Goal: Transaction & Acquisition: Book appointment/travel/reservation

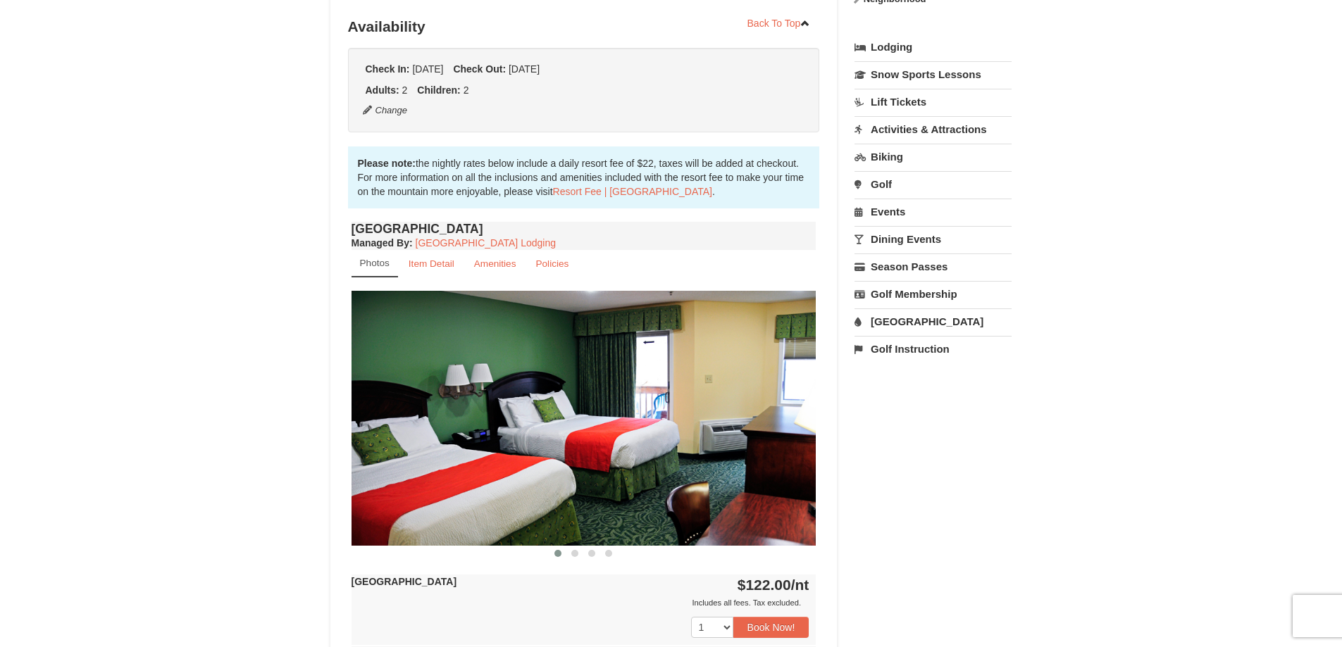
scroll to position [423, 0]
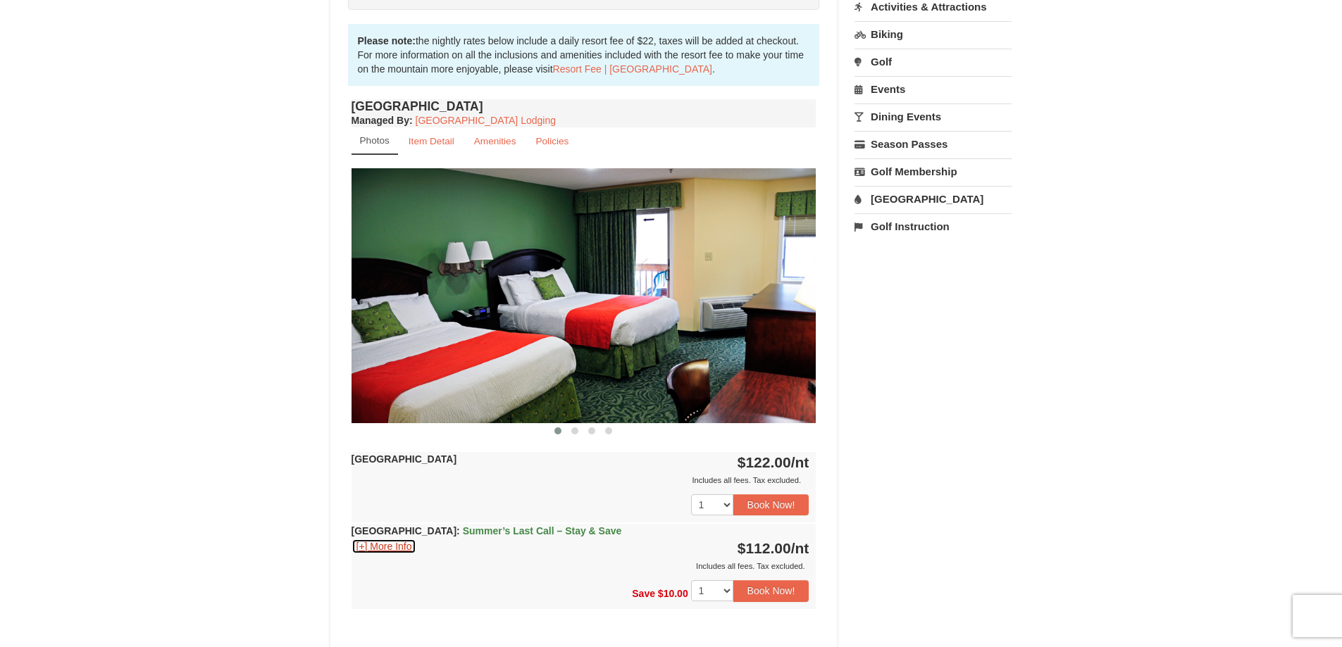
click at [398, 542] on button "[+] More Info" at bounding box center [385, 546] width 66 height 15
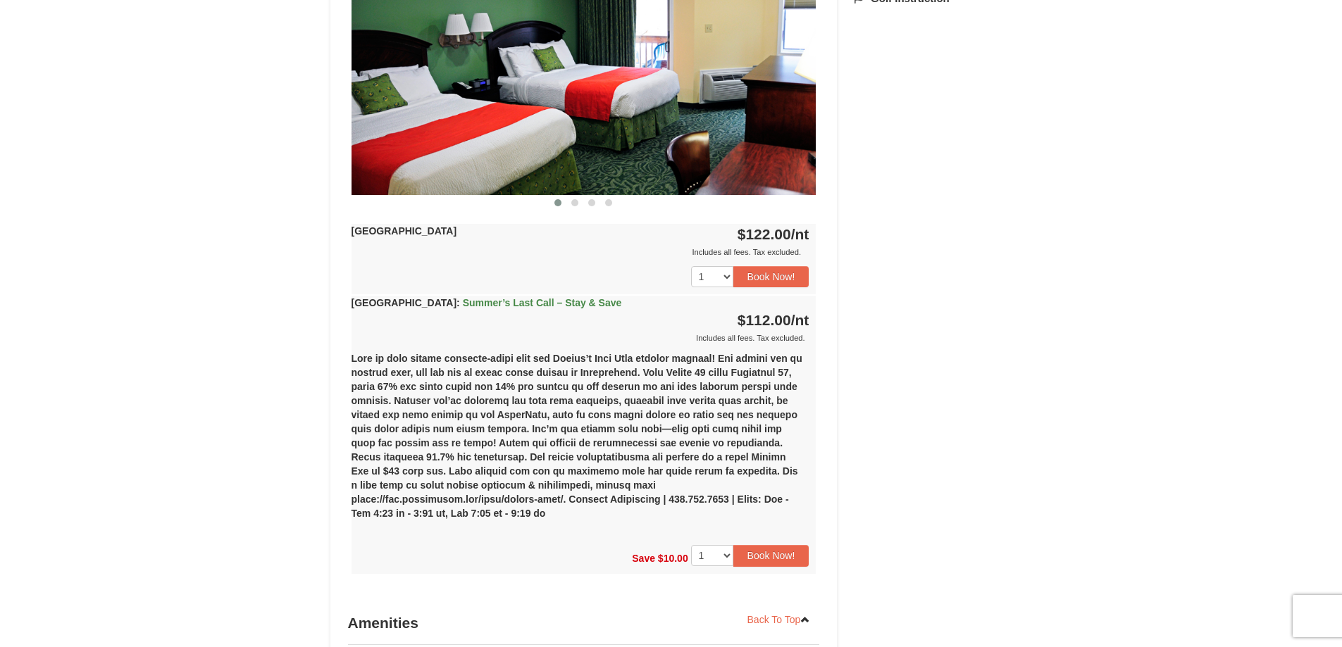
scroll to position [564, 0]
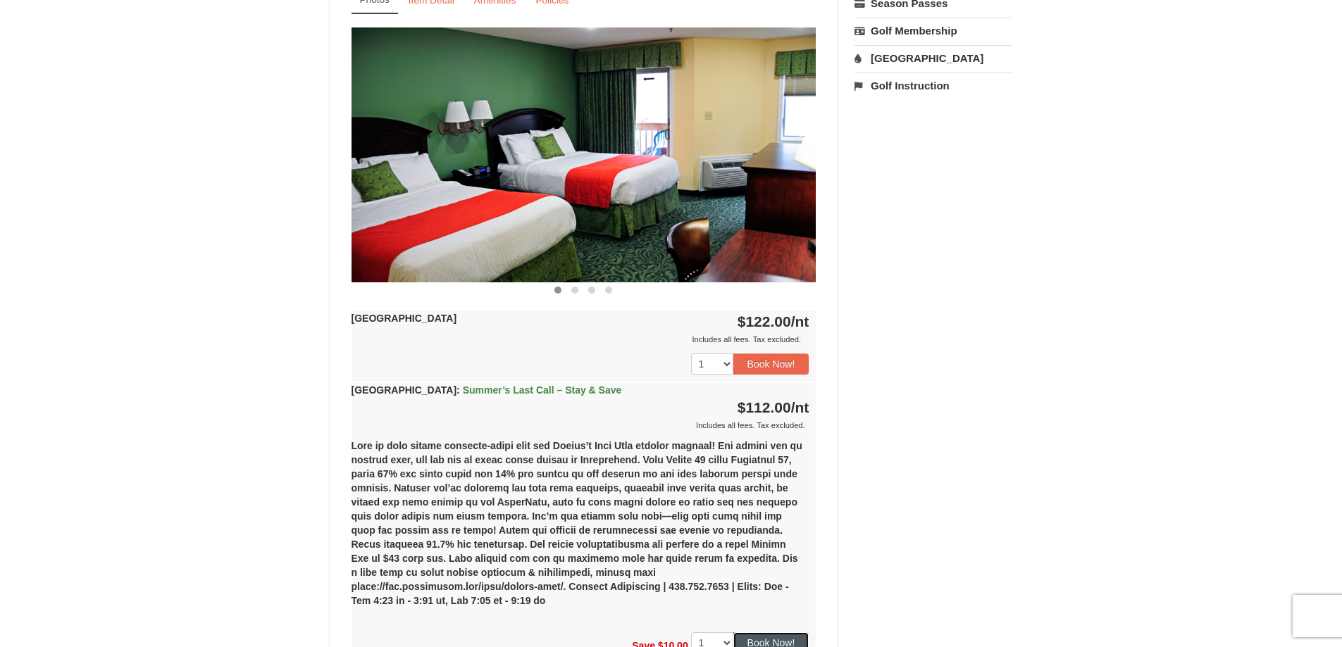
click at [781, 633] on button "Book Now!" at bounding box center [771, 643] width 76 height 21
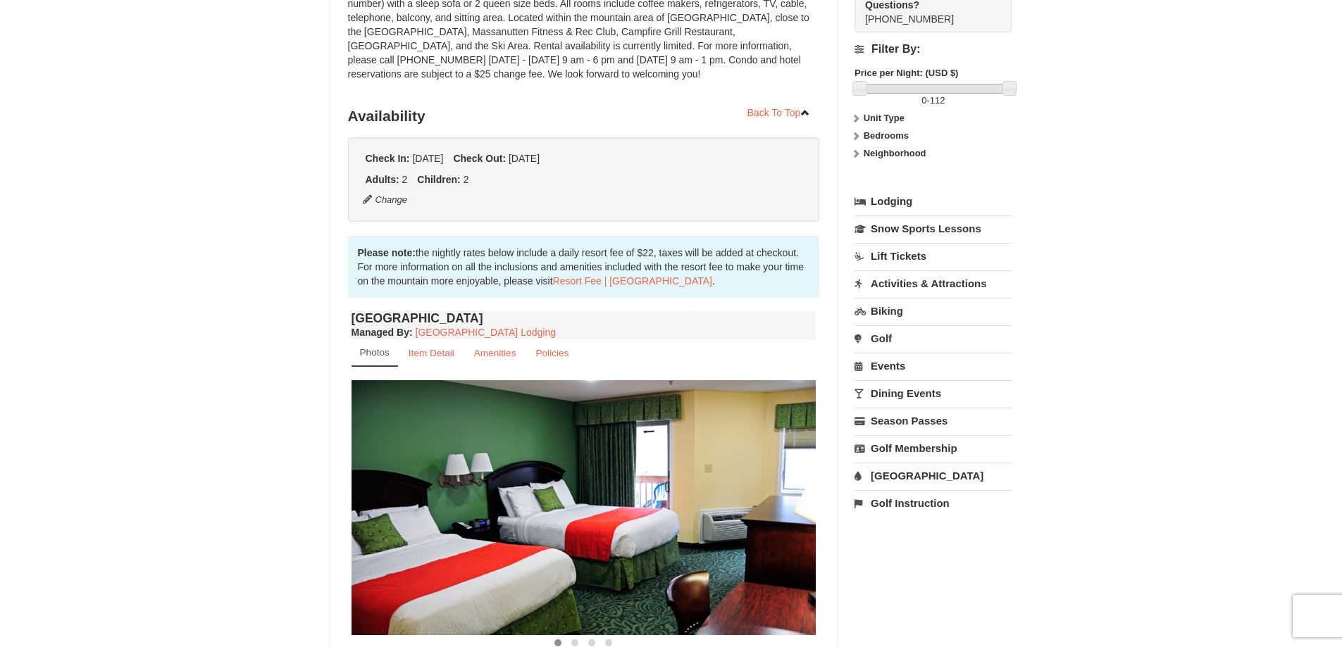
scroll to position [123, 0]
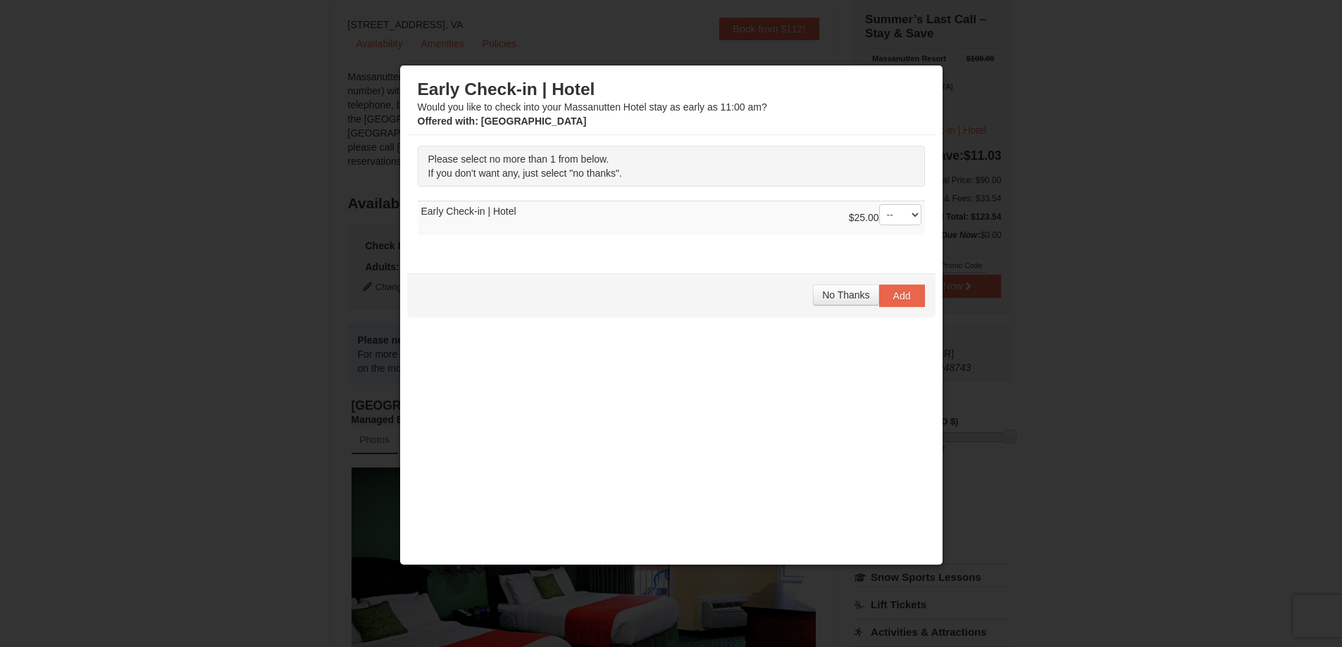
click at [278, 416] on div at bounding box center [671, 323] width 1342 height 647
click at [831, 297] on span "No Thanks" at bounding box center [845, 295] width 47 height 11
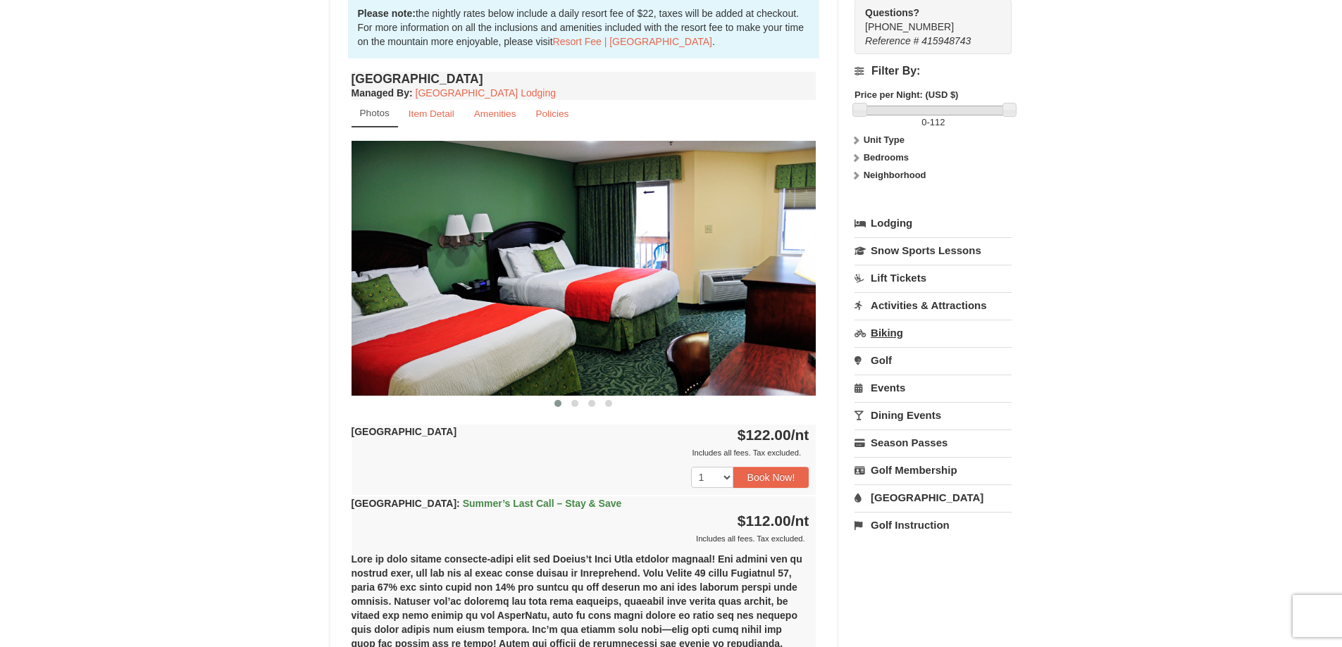
scroll to position [493, 0]
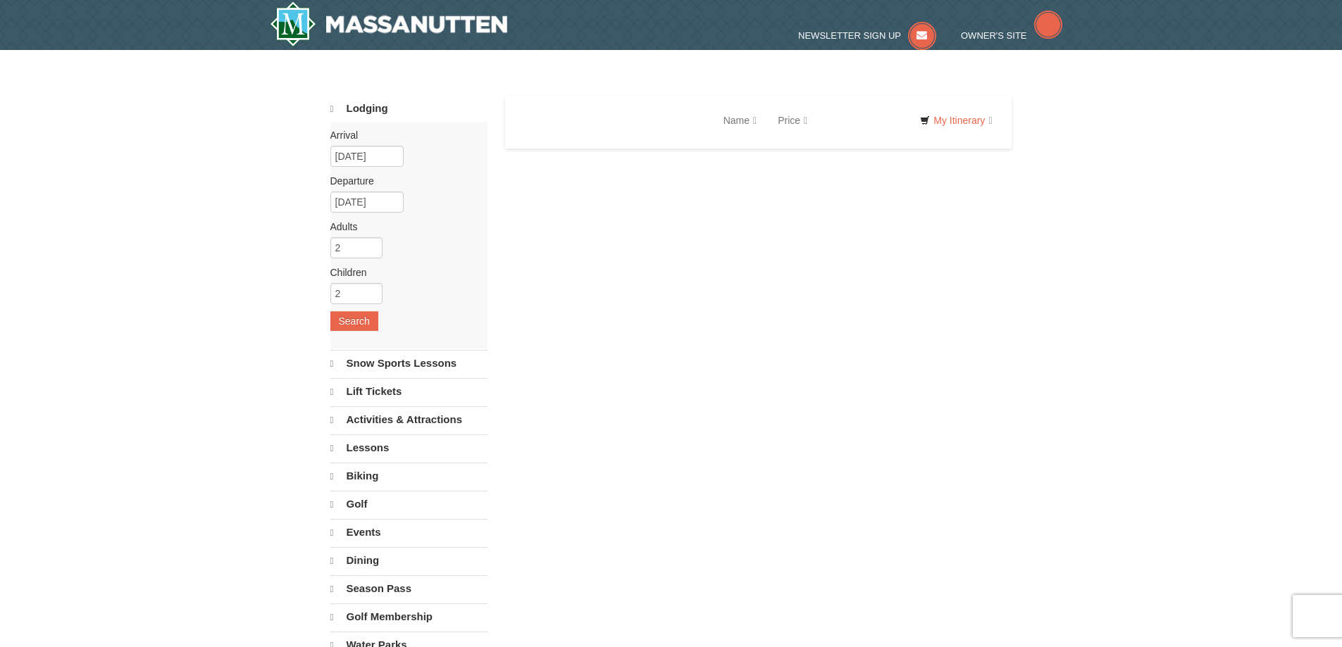
select select "9"
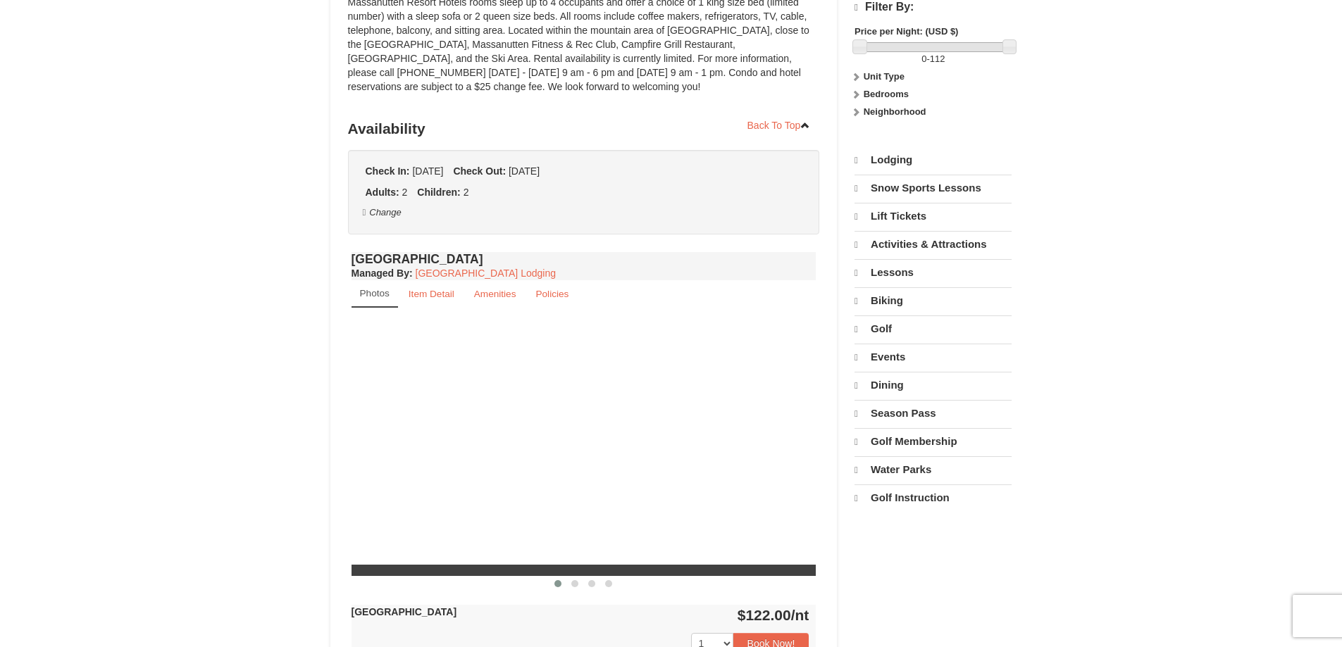
select select "9"
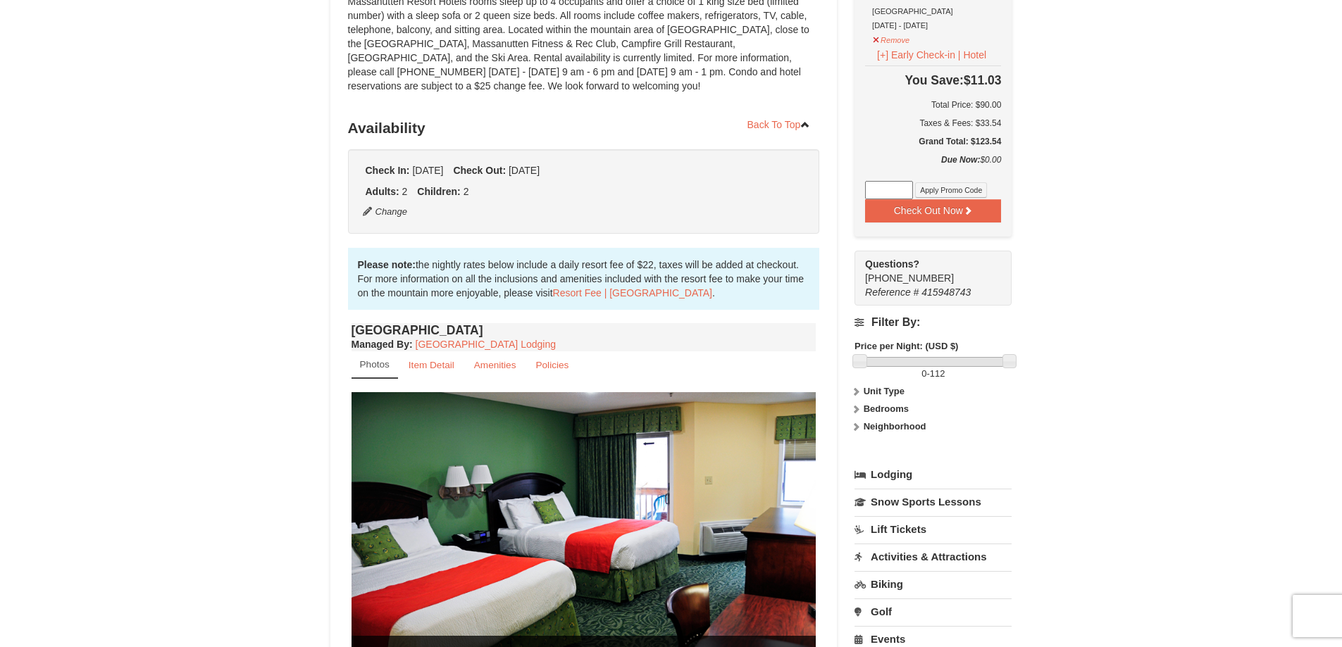
scroll to position [493, 0]
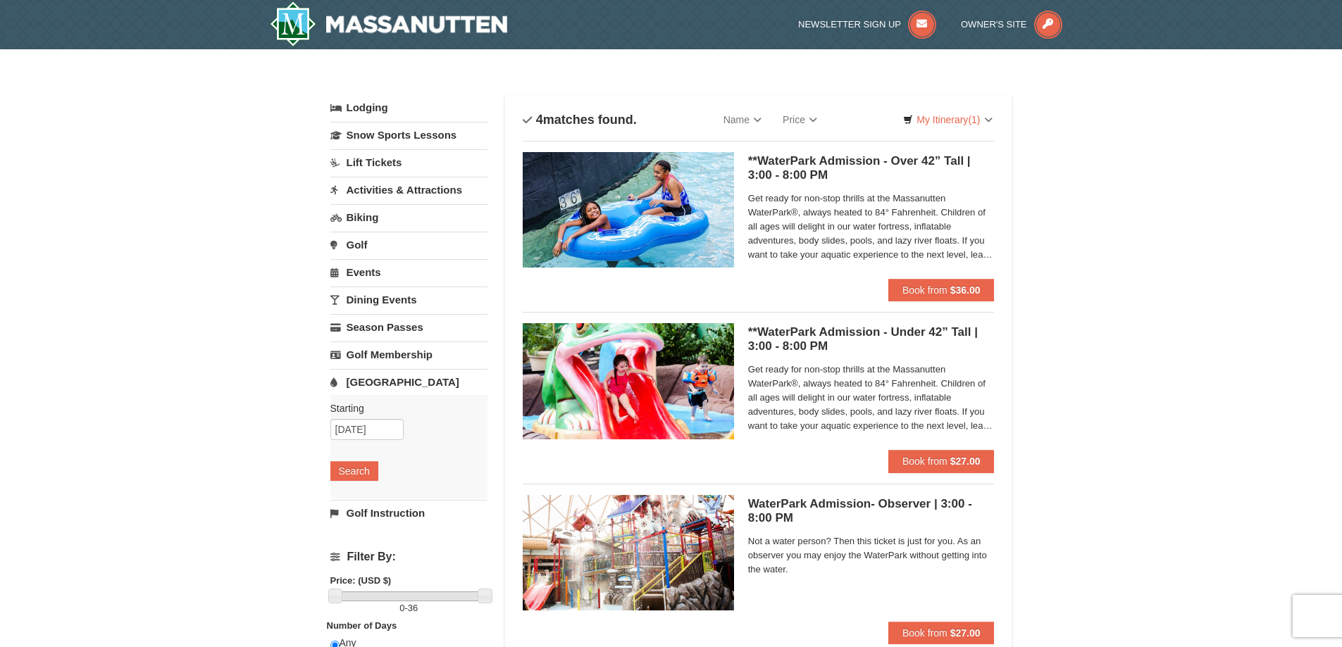
click at [816, 238] on span "Get ready for non-stop thrills at the Massanutten WaterPark®, always heated to …" at bounding box center [871, 227] width 247 height 70
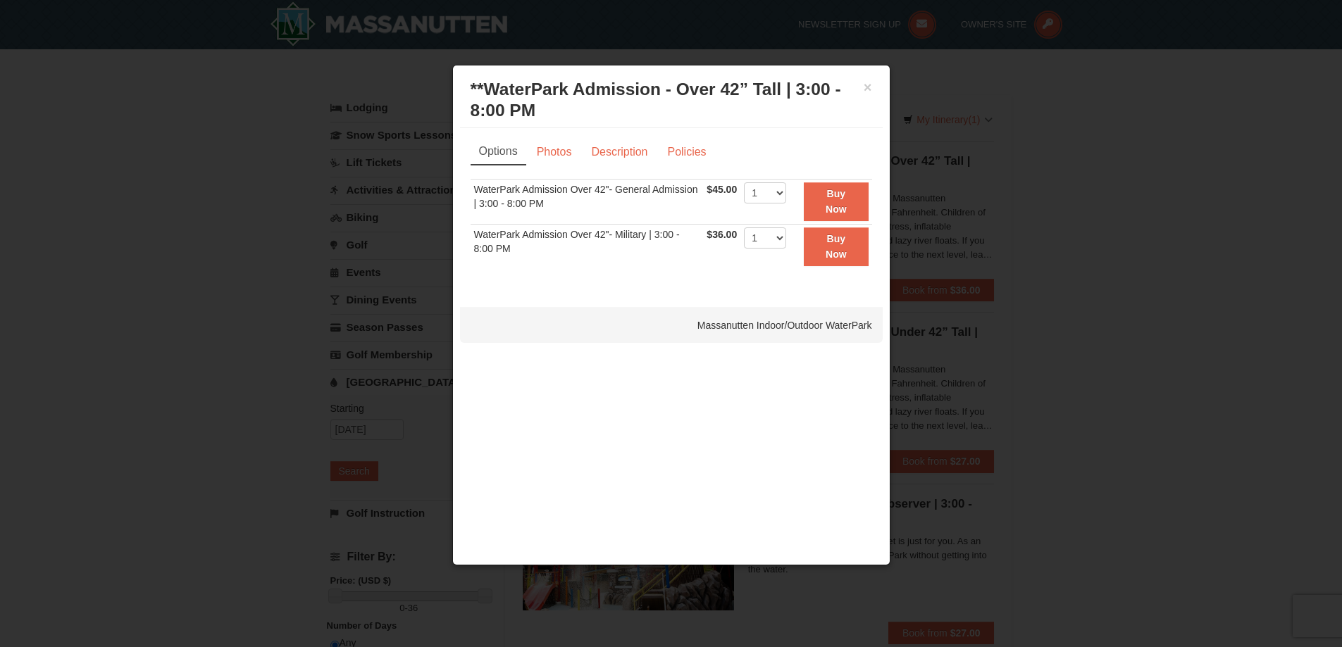
click at [873, 87] on div "× **WaterPark Admission - Over 42” Tall | 3:00 - 8:00 PM Massanutten Indoor/Out…" at bounding box center [671, 101] width 423 height 56
click at [871, 94] on button "×" at bounding box center [868, 87] width 8 height 14
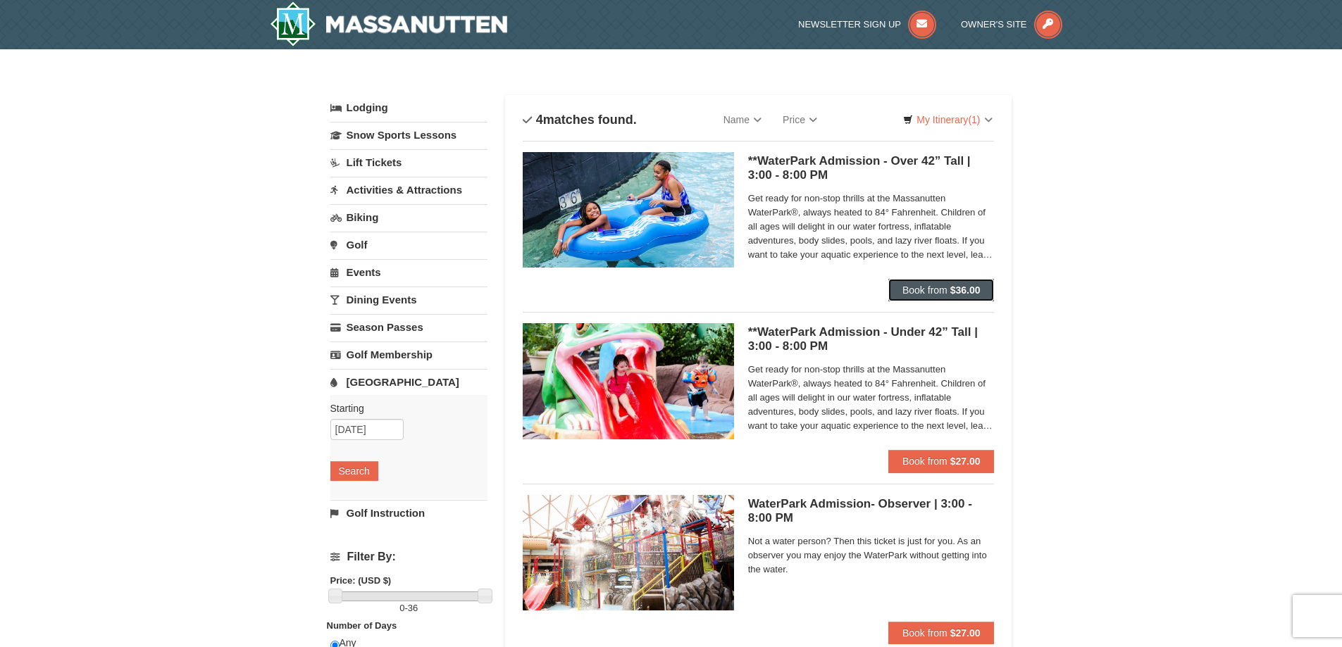
click at [927, 293] on span "Book from" at bounding box center [924, 290] width 45 height 11
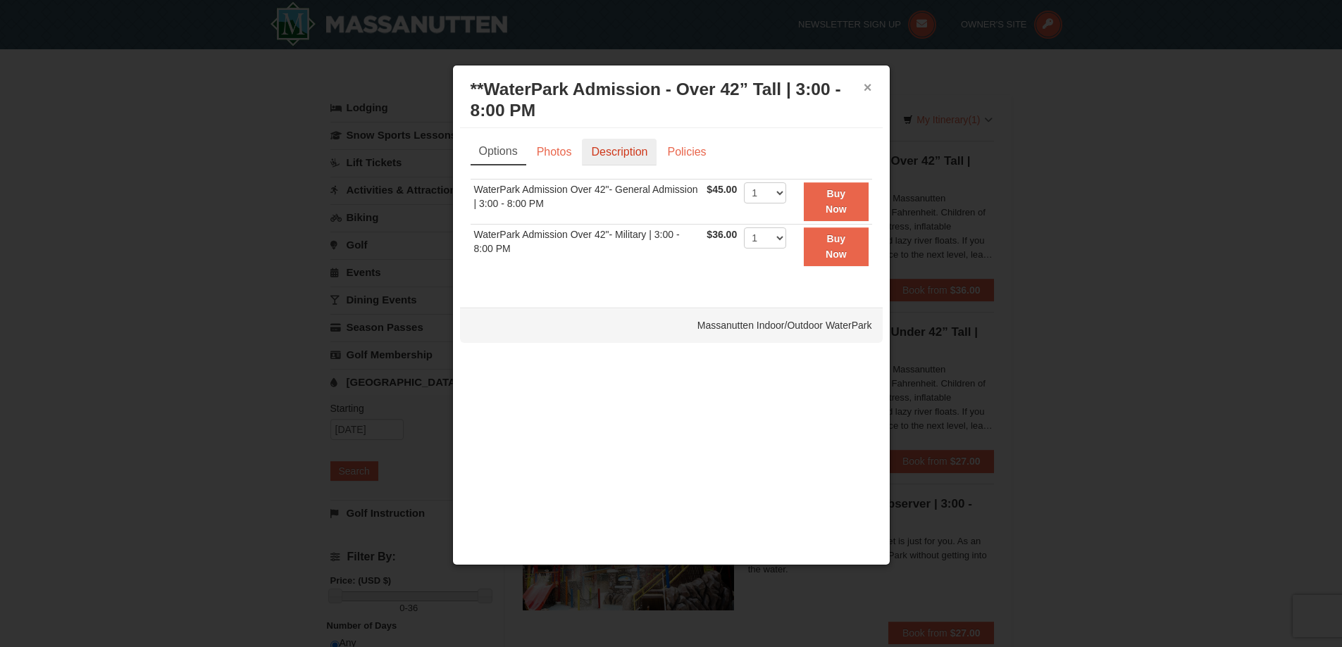
drag, startPoint x: 867, startPoint y: 85, endPoint x: 623, endPoint y: 157, distance: 254.8
click at [623, 157] on div "× **WaterPark Admission - Over 42” Tall | 3:00 - 8:00 PM Massanutten Indoor/Out…" at bounding box center [671, 315] width 438 height 501
click at [574, 154] on link "Photos" at bounding box center [555, 152] width 54 height 27
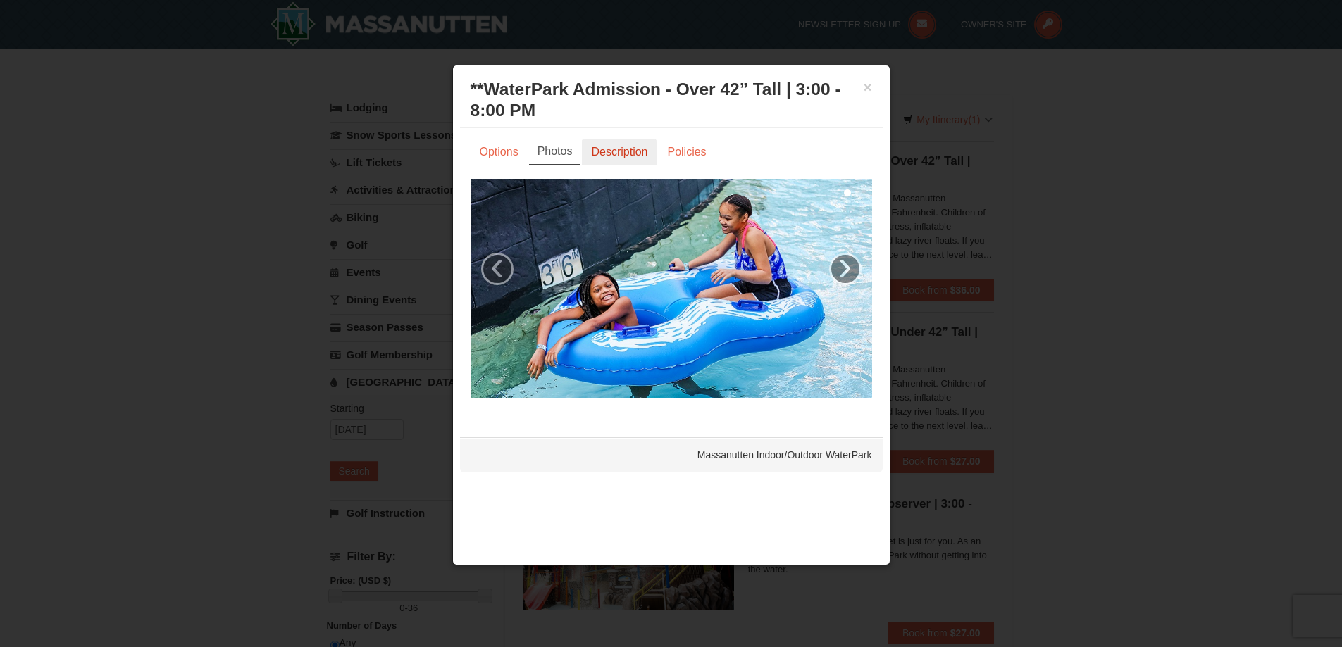
click at [618, 149] on link "Description" at bounding box center [619, 152] width 75 height 27
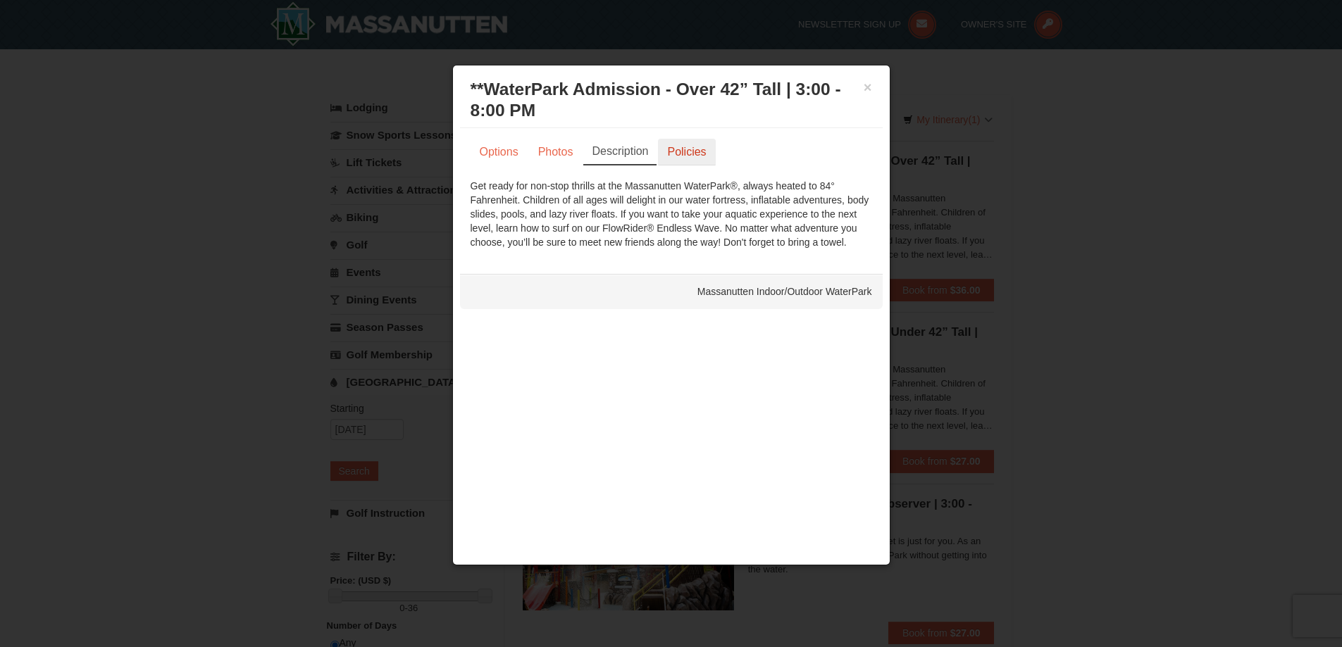
click at [675, 148] on link "Policies" at bounding box center [686, 152] width 57 height 27
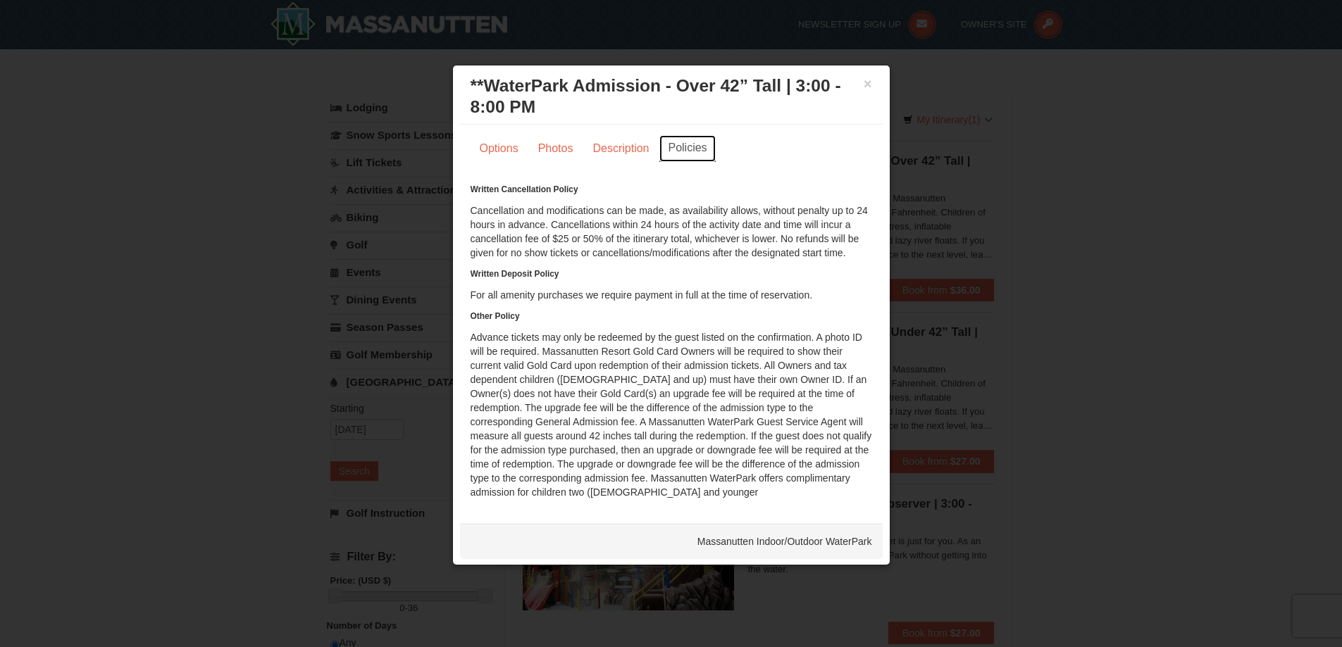
scroll to position [5, 0]
click at [864, 81] on button "×" at bounding box center [868, 82] width 8 height 14
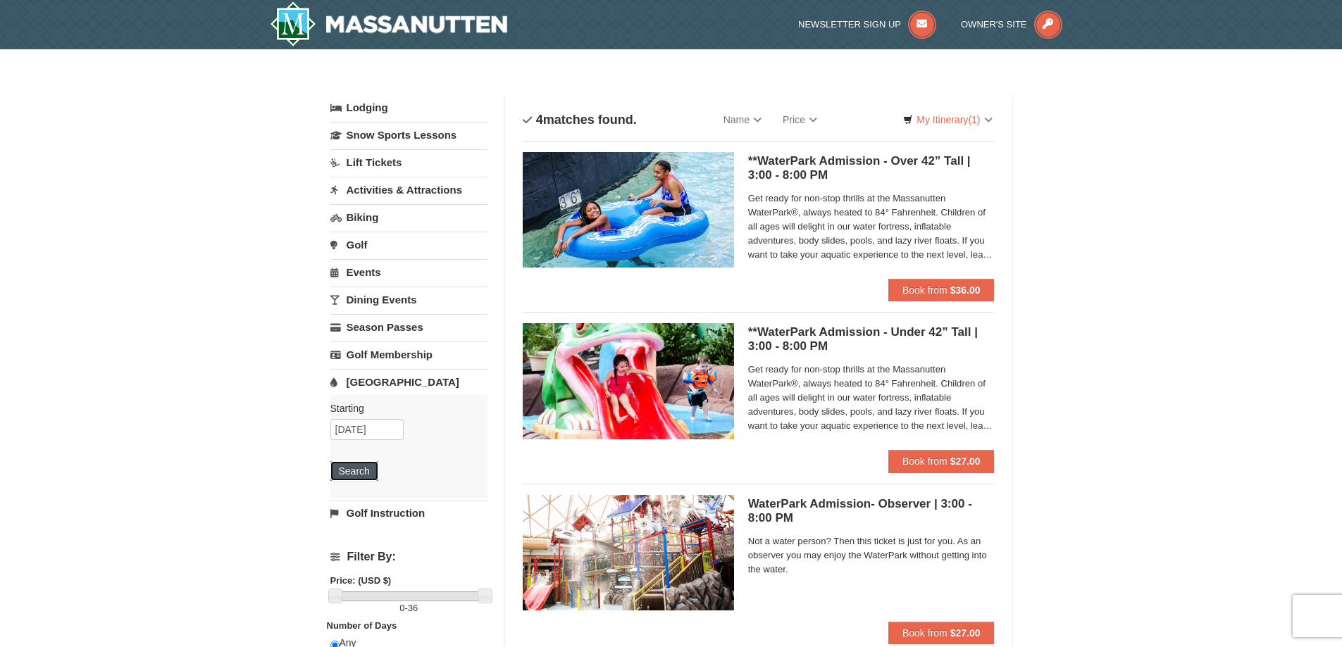
click at [360, 464] on button "Search" at bounding box center [354, 471] width 48 height 20
